Goal: Task Accomplishment & Management: Use online tool/utility

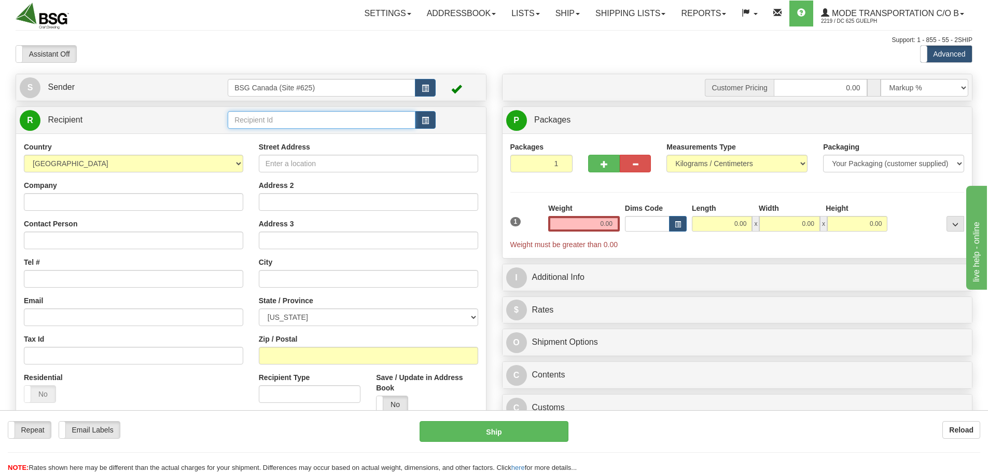
click at [322, 116] on input "text" at bounding box center [322, 120] width 188 height 18
click at [335, 135] on div "[GEOGRAPHIC_DATA] (490 GORM)" at bounding box center [320, 135] width 178 height 11
type input "[GEOGRAPHIC_DATA] (490 GORM)"
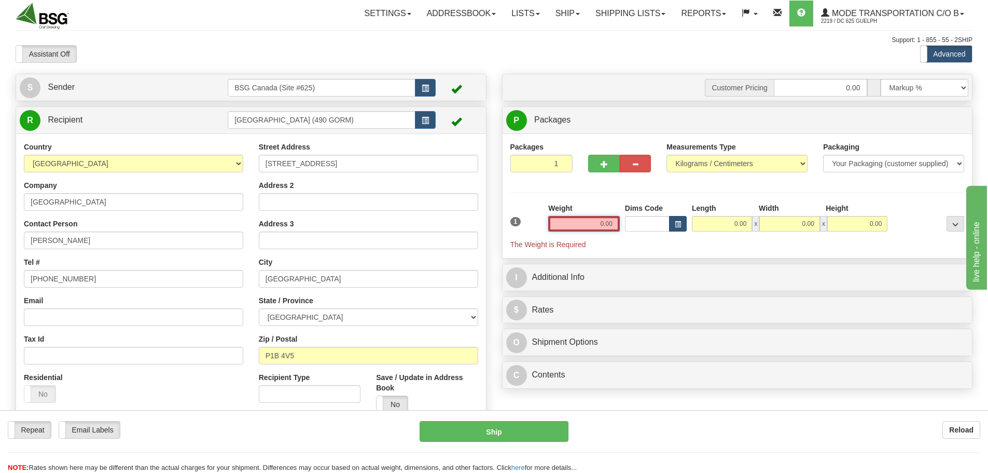
drag, startPoint x: 590, startPoint y: 225, endPoint x: 686, endPoint y: 228, distance: 96.0
click at [686, 228] on div "1 Weight 0.00 Dims Code 0.00" at bounding box center [738, 226] width 460 height 47
paste input "2.6105"
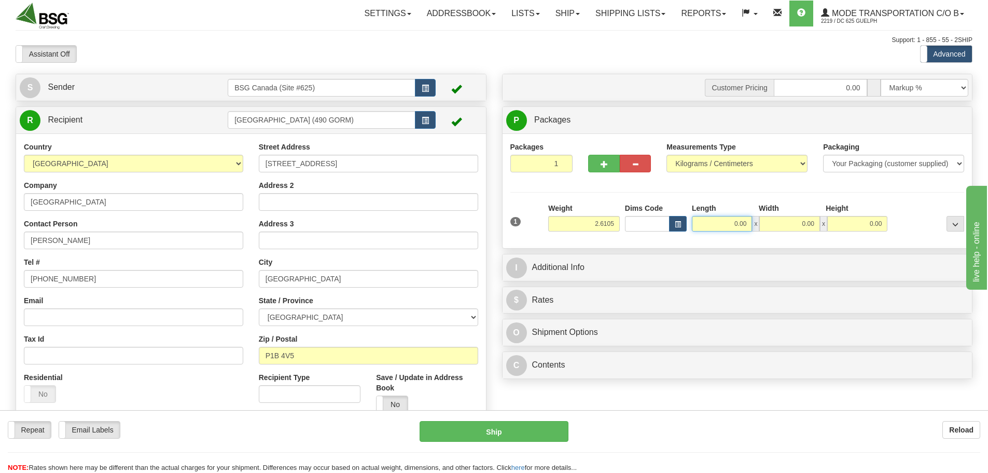
type input "2.61"
click at [715, 226] on input "0.00" at bounding box center [722, 224] width 60 height 16
type input "15.00"
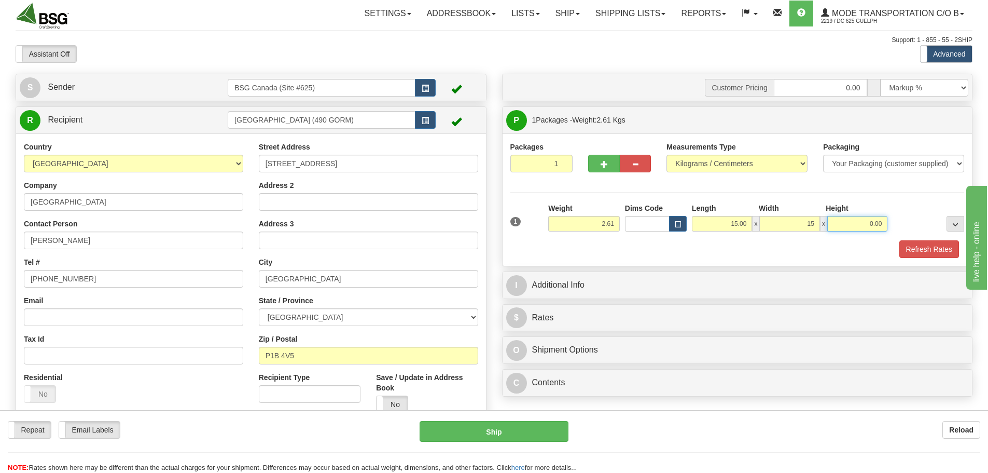
type input "15.00"
click at [915, 251] on button "Refresh Rates" at bounding box center [930, 249] width 60 height 18
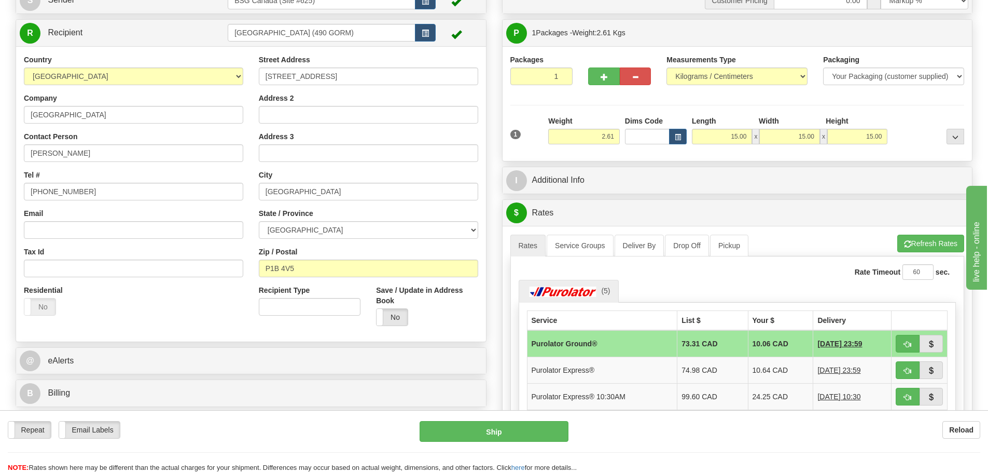
scroll to position [104, 0]
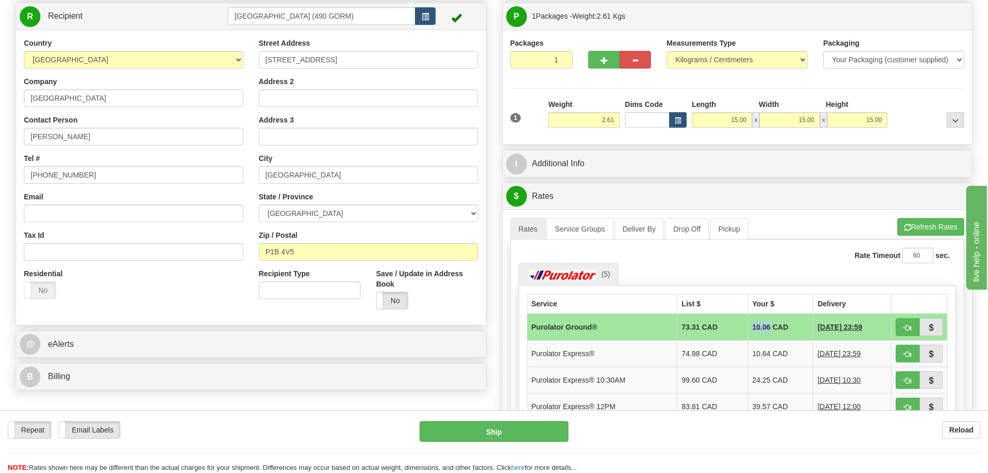
drag, startPoint x: 743, startPoint y: 326, endPoint x: 760, endPoint y: 327, distance: 17.1
click at [760, 327] on td "10.06 CAD" at bounding box center [780, 326] width 65 height 27
copy td "10.06"
